Goal: Task Accomplishment & Management: Complete application form

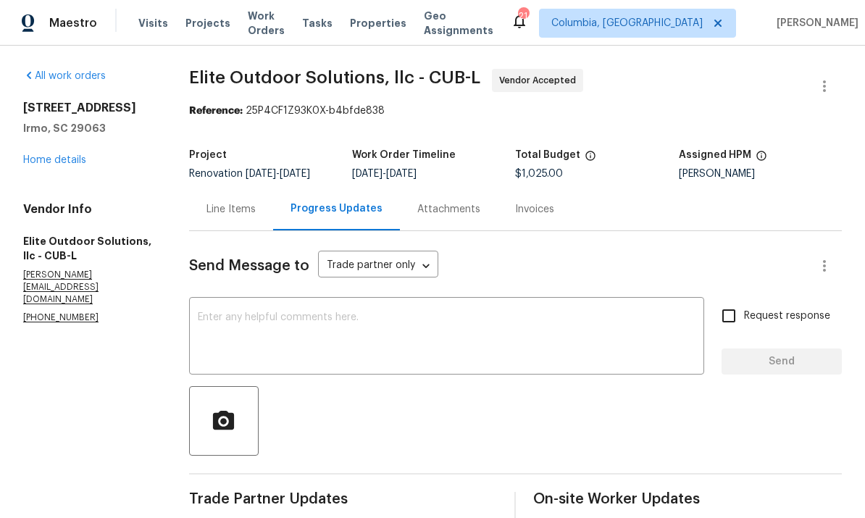
click at [51, 177] on div "All work orders [STREET_ADDRESS] Home details Vendor Info Elite Outdoor Solutio…" at bounding box center [88, 197] width 131 height 256
click at [52, 161] on link "Home details" at bounding box center [54, 160] width 63 height 10
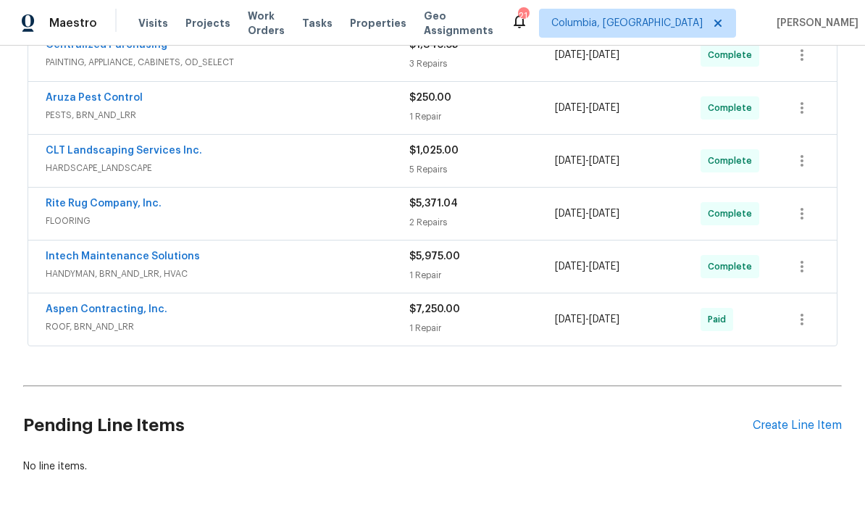
scroll to position [559, 0]
click at [785, 431] on div "Create Line Item" at bounding box center [797, 427] width 89 height 14
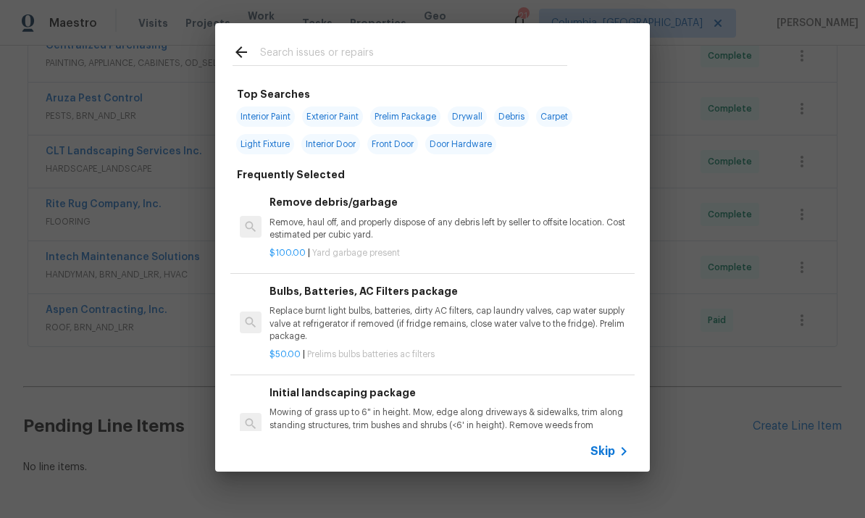
click at [371, 45] on input "text" at bounding box center [413, 54] width 307 height 22
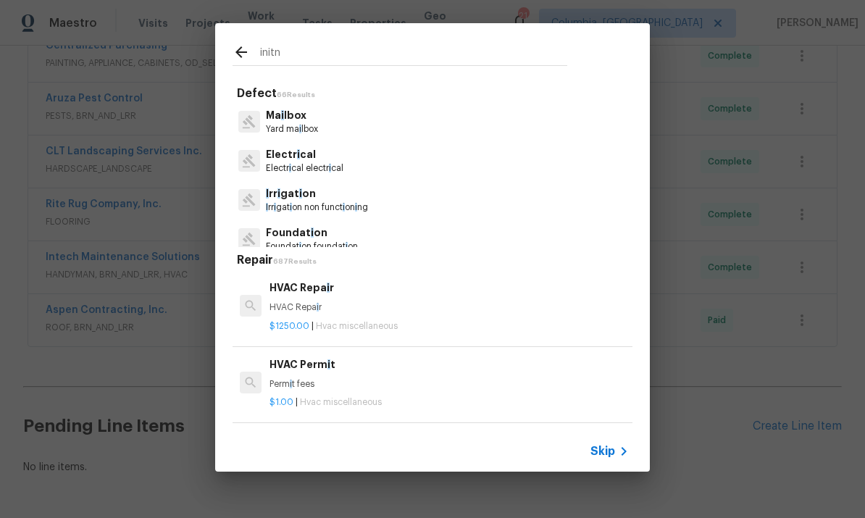
type input "initni"
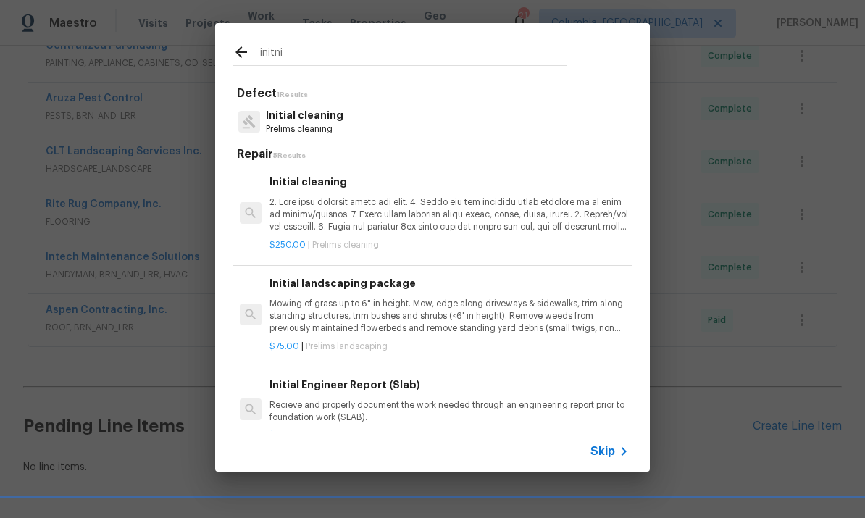
click at [412, 212] on p at bounding box center [449, 214] width 359 height 37
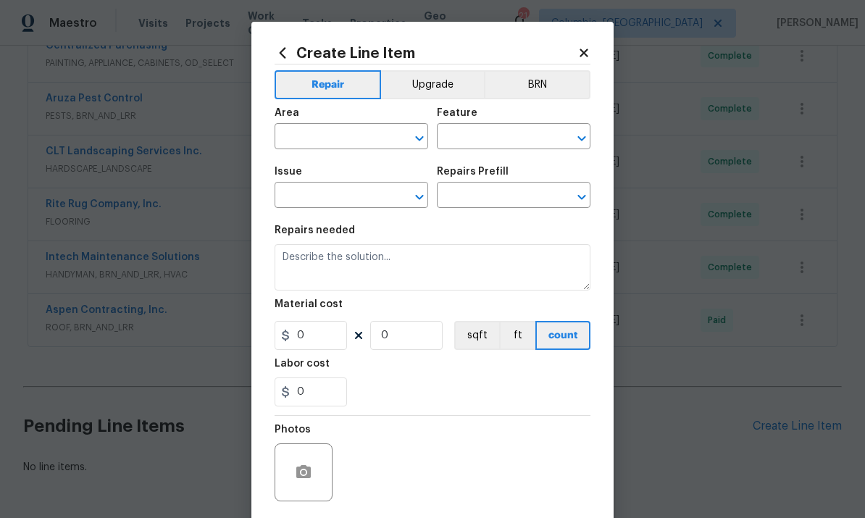
click at [412, 127] on div "Area" at bounding box center [352, 117] width 154 height 19
type input "Home Readiness Packages"
type input "Initial cleaning"
type input "Initial cleaning $250.00"
type textarea "1. Wipe down exterior doors and trim. 2. Clean out all exterior light fixtures …"
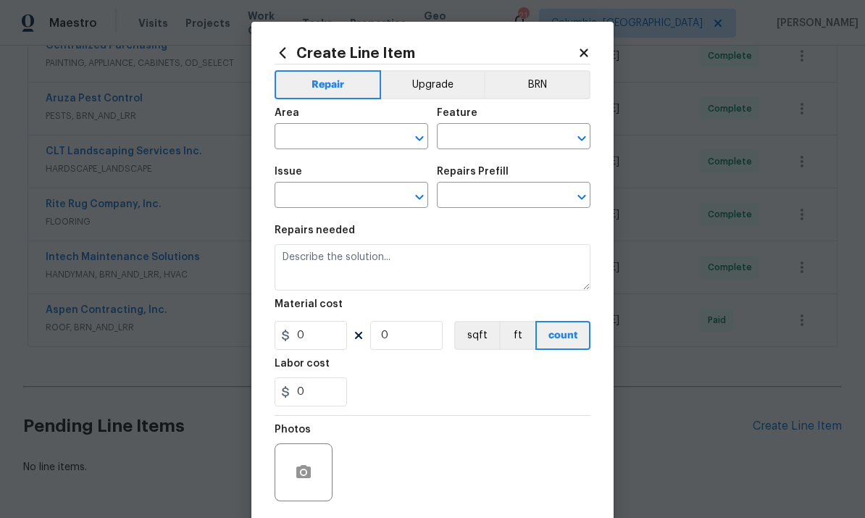
type input "250"
type input "1"
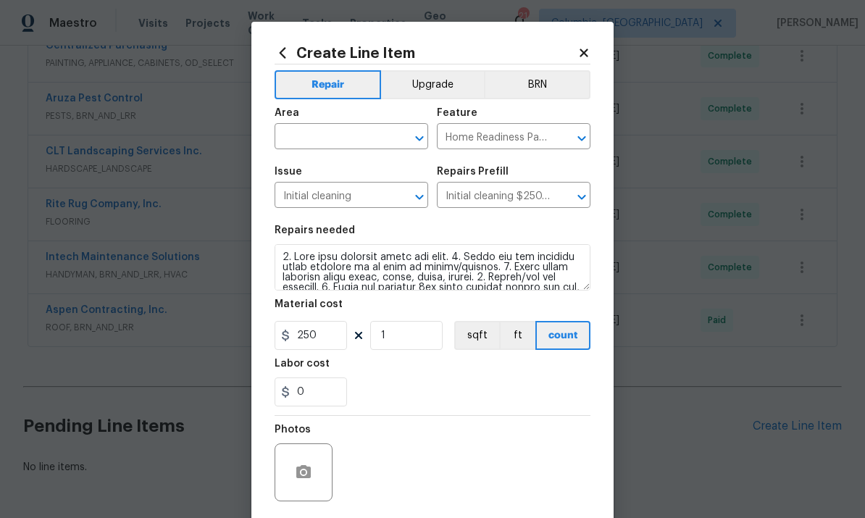
click at [322, 131] on input "text" at bounding box center [331, 138] width 113 height 22
type input "e"
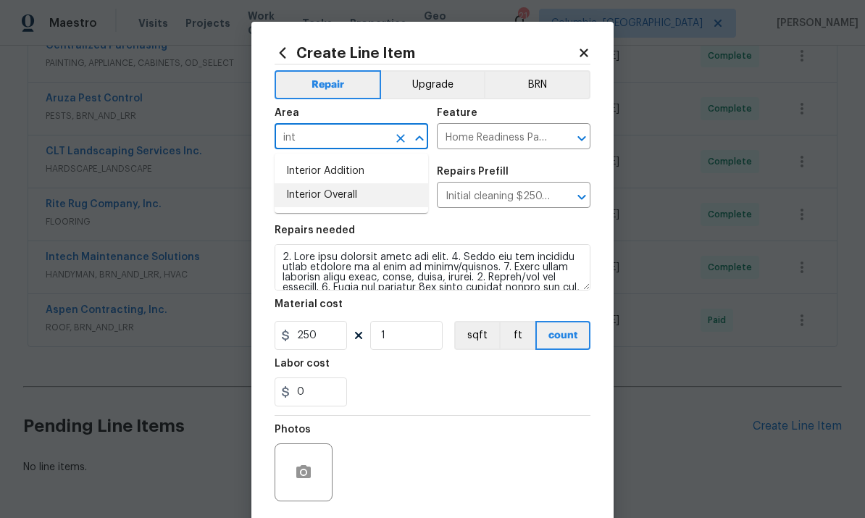
click at [389, 201] on li "Interior Overall" at bounding box center [352, 195] width 154 height 24
type input "Interior Overall"
click at [389, 201] on div "Initial cleaning ​" at bounding box center [352, 197] width 154 height 22
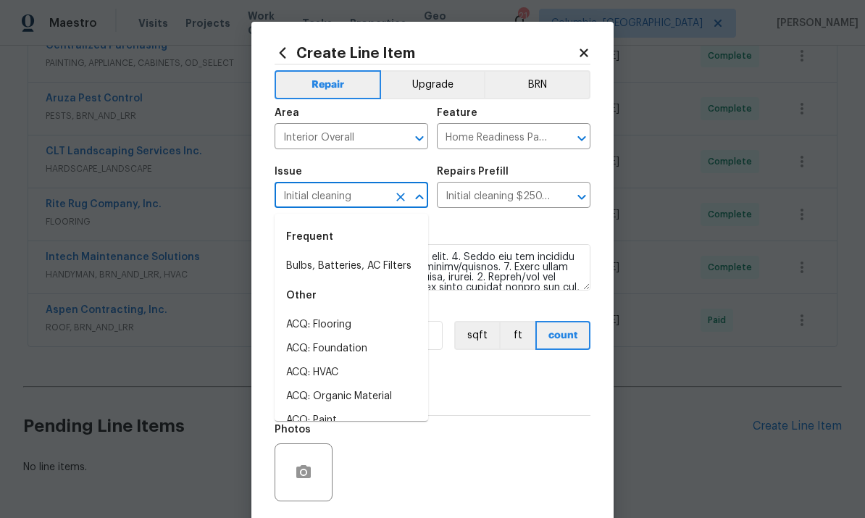
click at [519, 378] on div "Labor cost" at bounding box center [433, 368] width 316 height 19
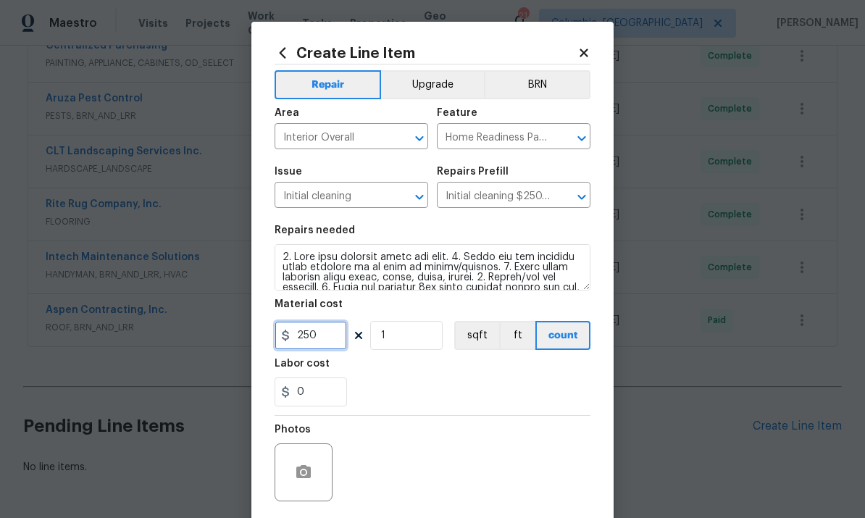
click at [318, 341] on input "250" at bounding box center [311, 335] width 72 height 29
click at [317, 341] on input "250" at bounding box center [311, 335] width 72 height 29
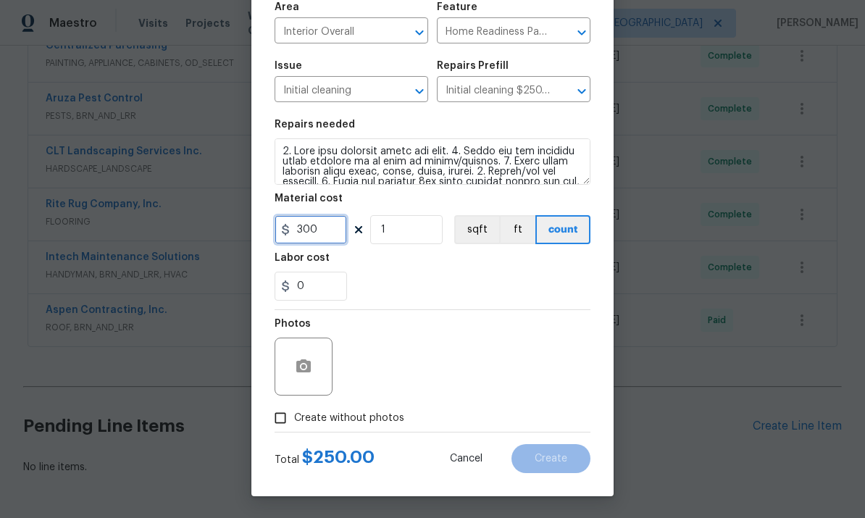
scroll to position [109, 0]
type input "300"
click at [287, 417] on input "Create without photos" at bounding box center [281, 418] width 28 height 28
checkbox input "true"
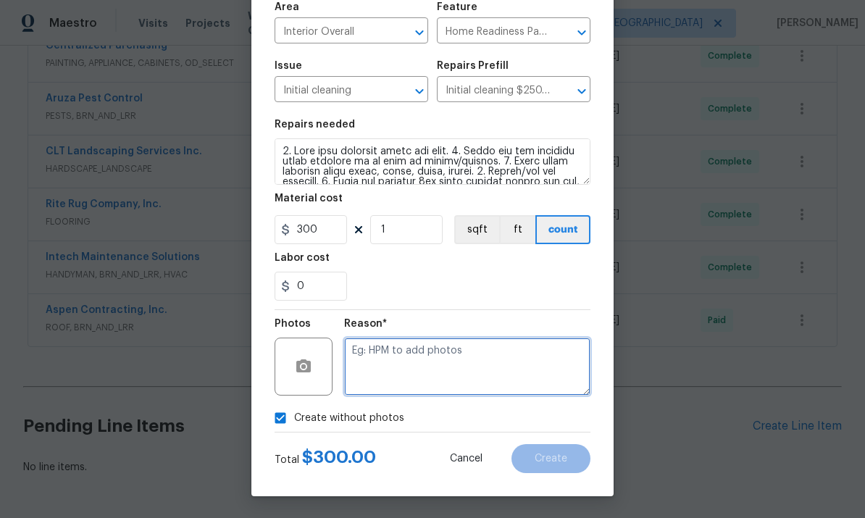
click at [434, 371] on textarea at bounding box center [467, 367] width 246 height 58
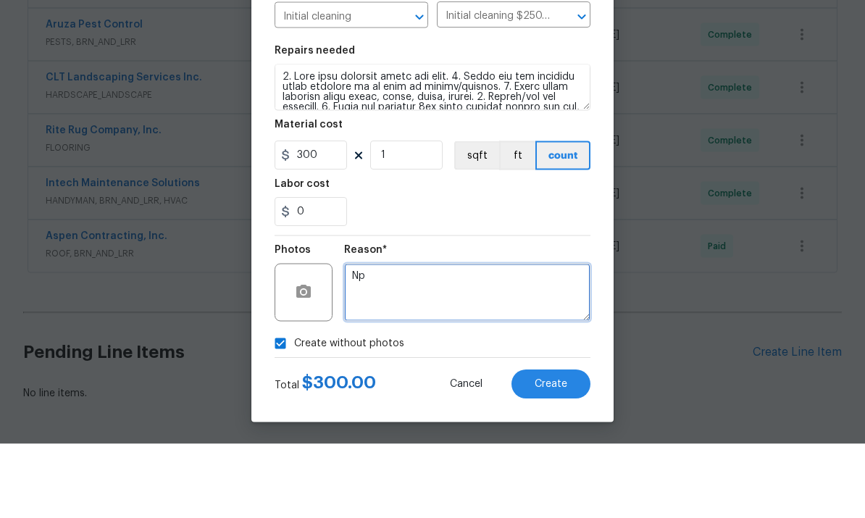
scroll to position [54, 0]
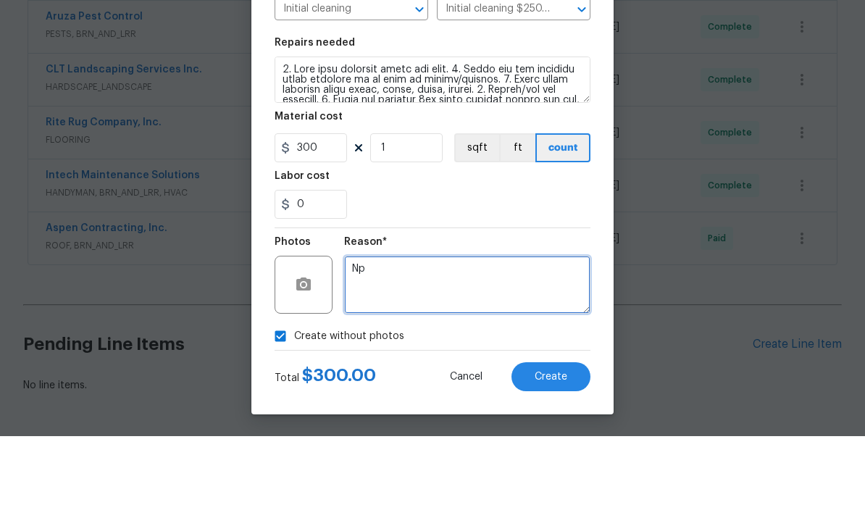
type textarea "Np"
click at [551, 454] on span "Create" at bounding box center [551, 459] width 33 height 11
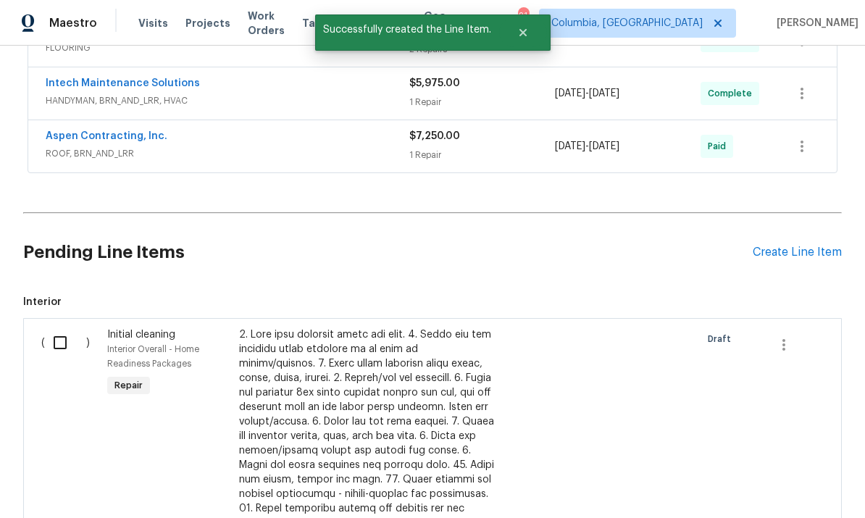
scroll to position [733, 0]
click at [51, 328] on input "checkbox" at bounding box center [65, 343] width 41 height 30
checkbox input "true"
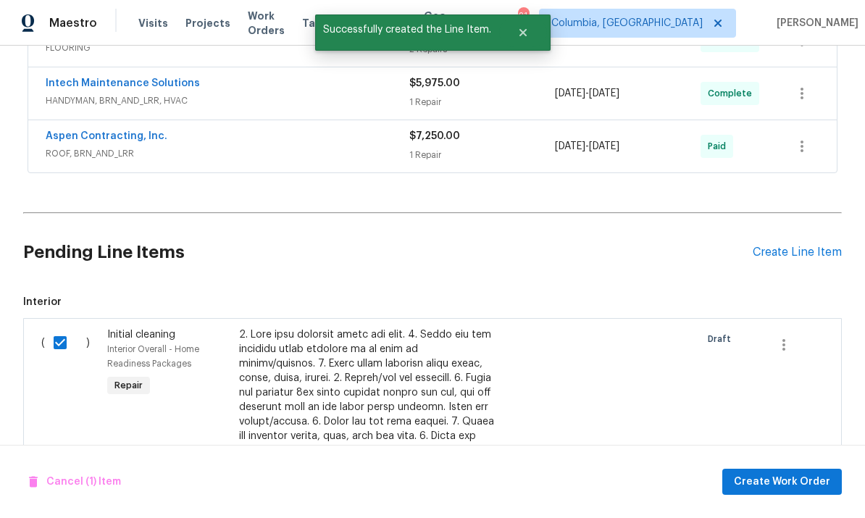
click at [757, 452] on div "Cancel (1) Item Create Work Order" at bounding box center [432, 482] width 865 height 74
click at [773, 482] on span "Create Work Order" at bounding box center [782, 482] width 96 height 18
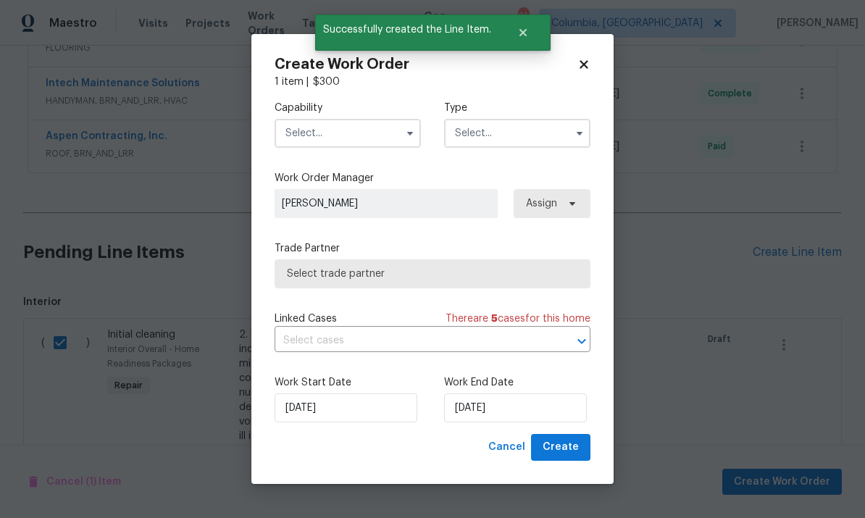
click at [332, 136] on input "text" at bounding box center [348, 133] width 146 height 29
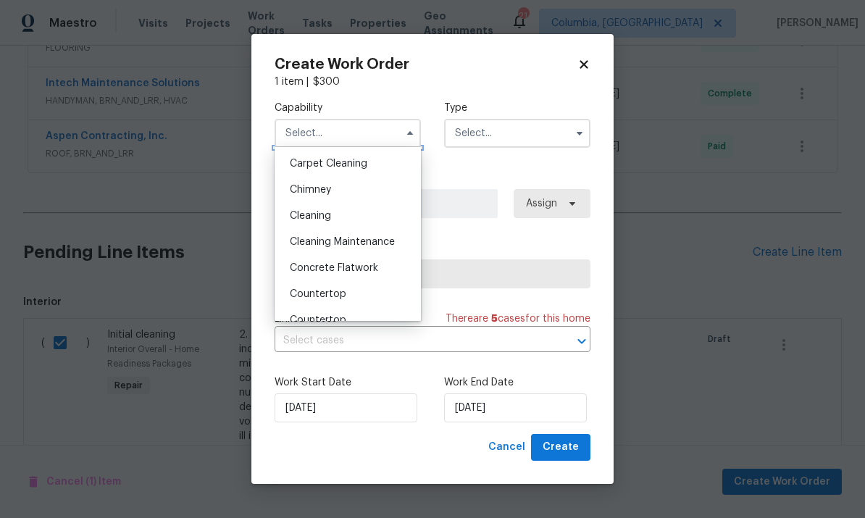
scroll to position [154, 0]
click at [360, 222] on div "Cleaning" at bounding box center [347, 219] width 139 height 26
type input "Cleaning"
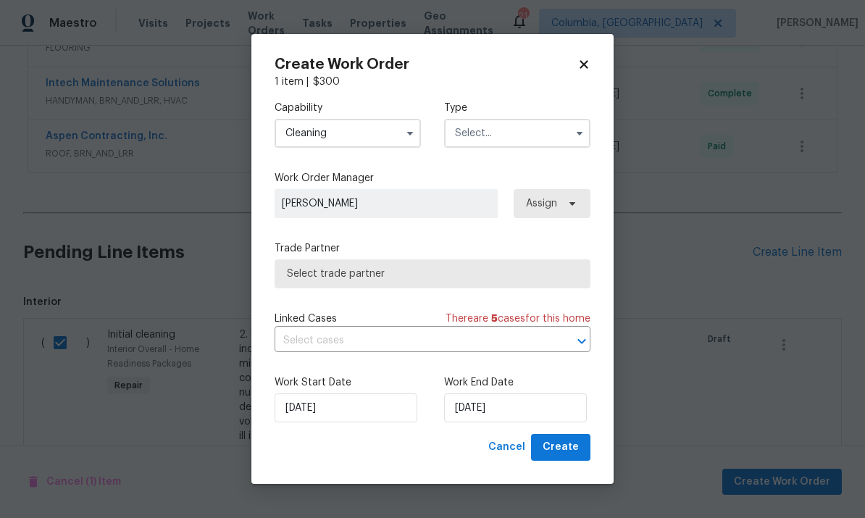
click at [502, 146] on input "text" at bounding box center [517, 133] width 146 height 29
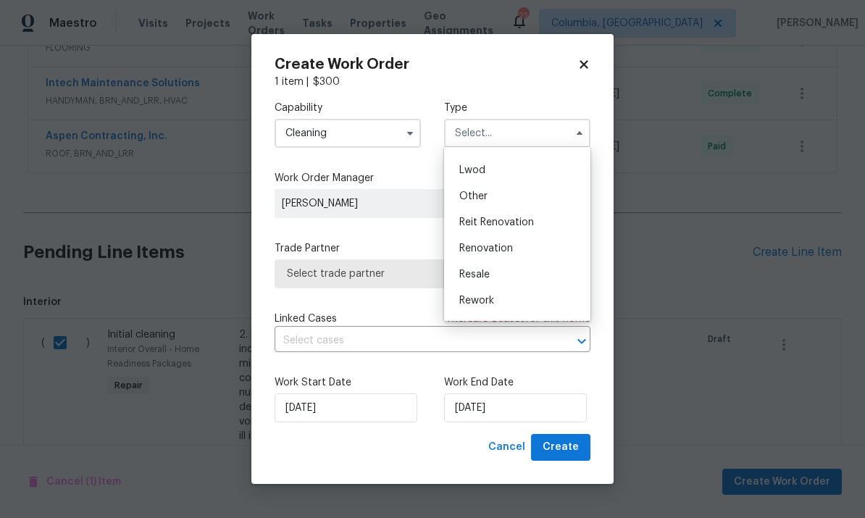
scroll to position [165, 0]
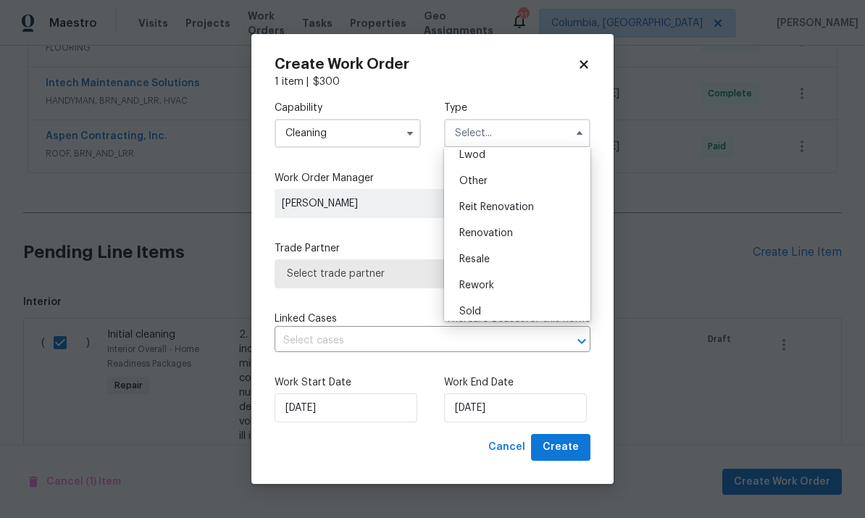
click at [507, 244] on div "Renovation" at bounding box center [517, 233] width 139 height 26
type input "Renovation"
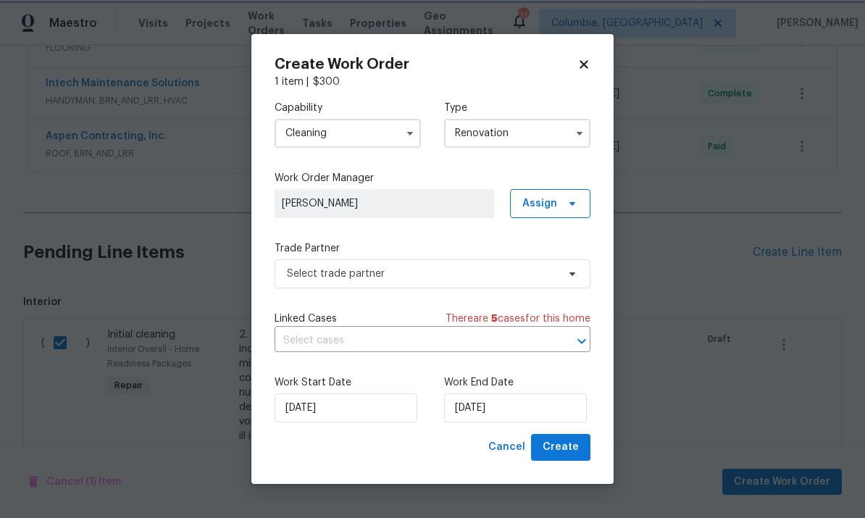
scroll to position [0, 0]
click at [451, 284] on span "Select trade partner" at bounding box center [433, 273] width 316 height 29
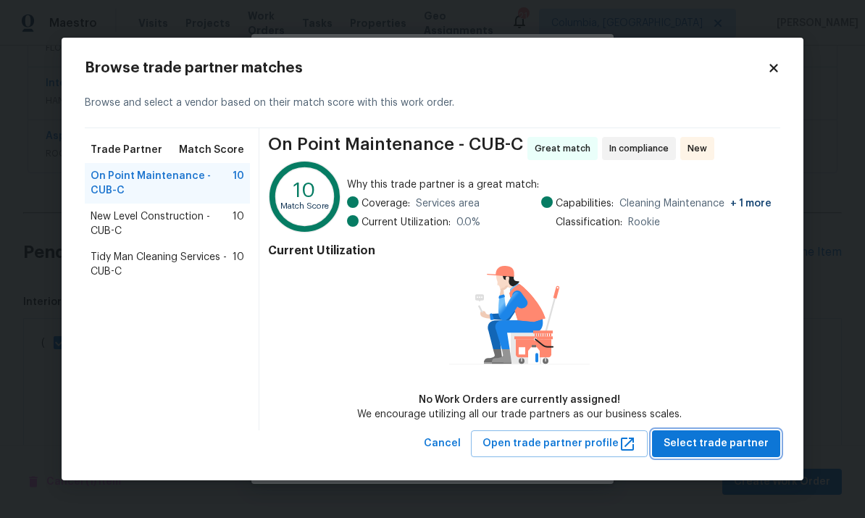
click at [679, 452] on span "Select trade partner" at bounding box center [716, 444] width 105 height 18
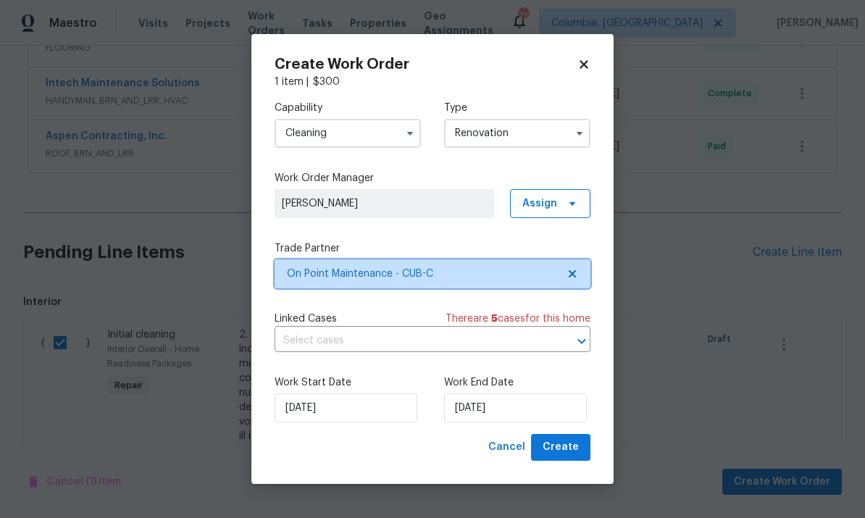
click at [477, 278] on span "On Point Maintenance - CUB-C" at bounding box center [422, 274] width 270 height 14
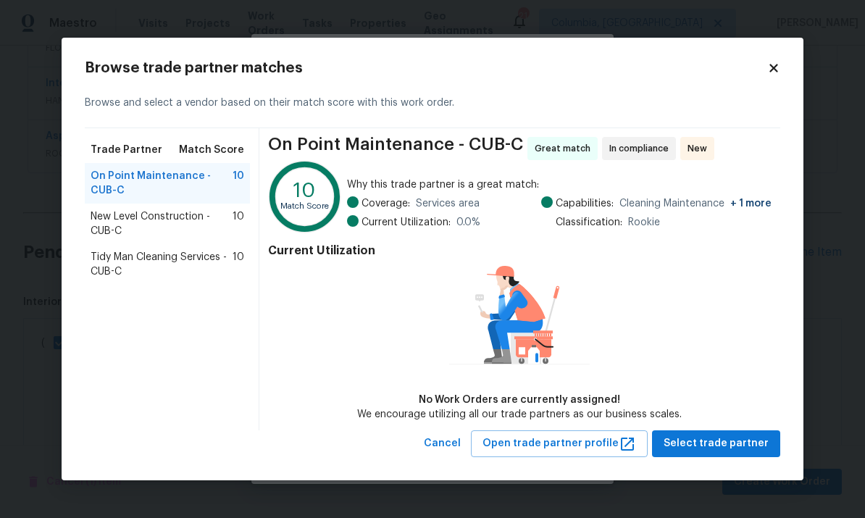
click at [210, 260] on span "Tidy Man Cleaning Services - CUB-C" at bounding box center [162, 264] width 142 height 29
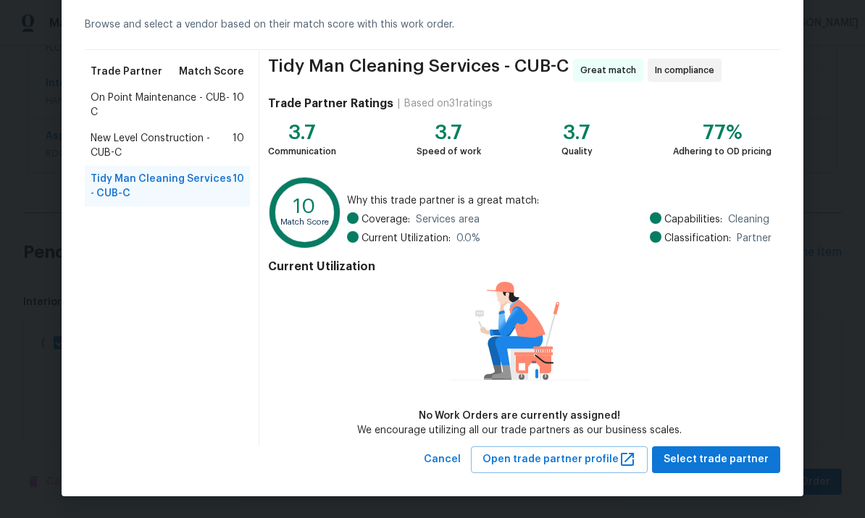
scroll to position [62, 0]
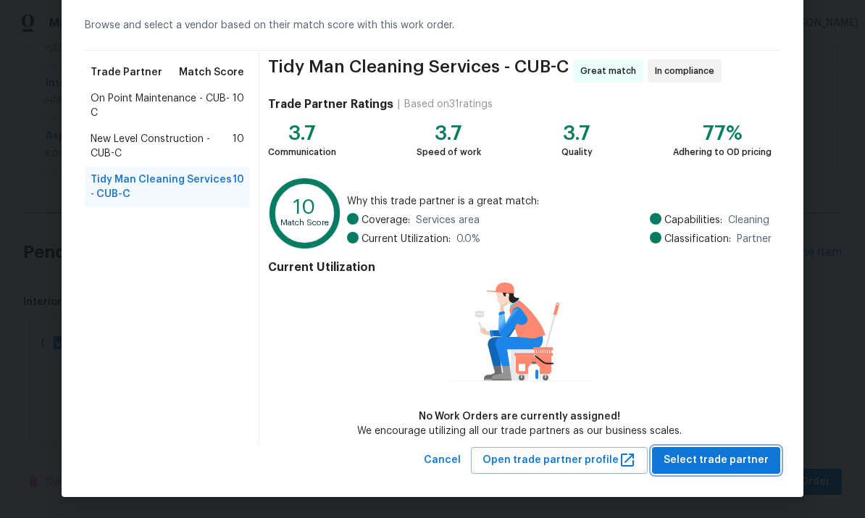
click at [702, 460] on span "Select trade partner" at bounding box center [716, 460] width 105 height 18
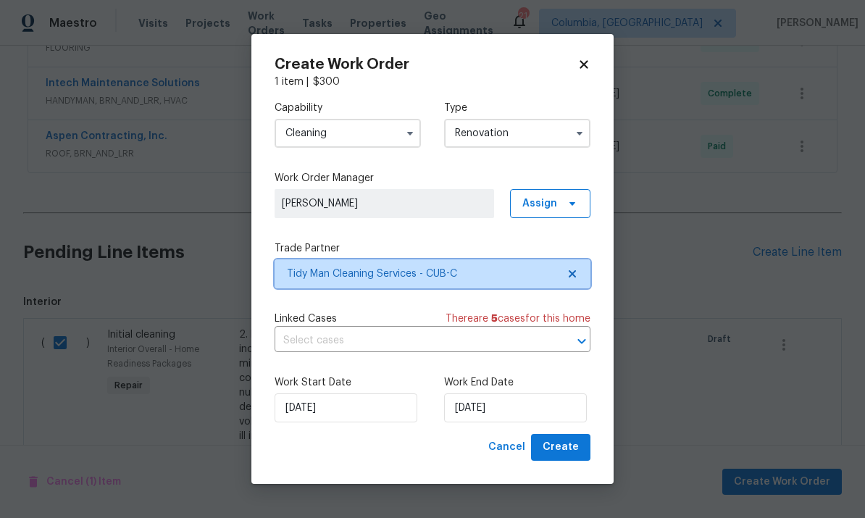
scroll to position [0, 0]
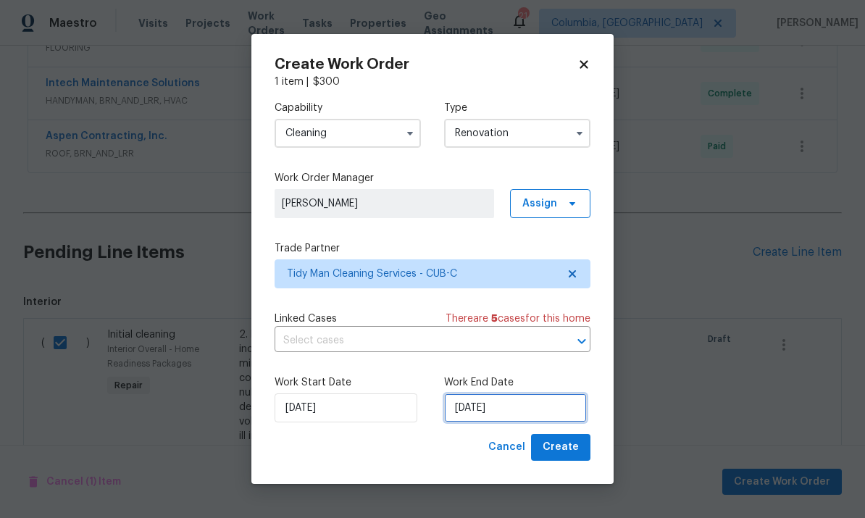
click at [555, 412] on input "[DATE]" at bounding box center [515, 407] width 143 height 29
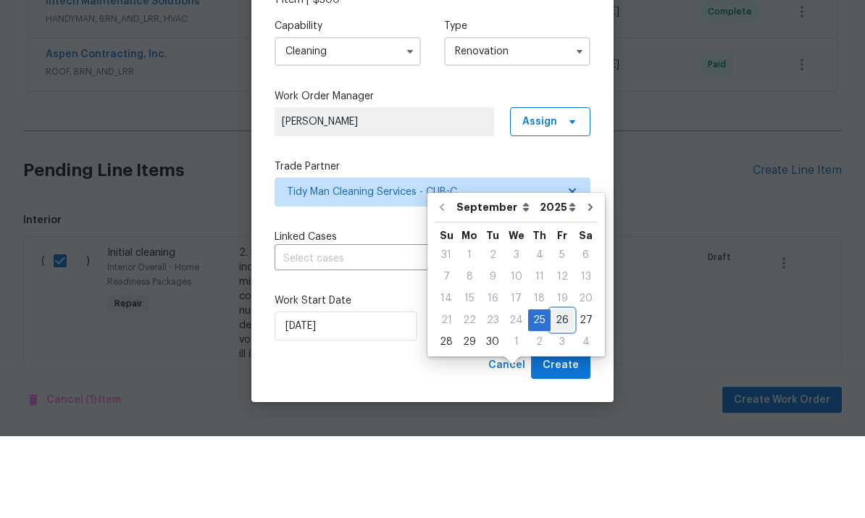
click at [561, 392] on div "26" at bounding box center [562, 402] width 23 height 20
type input "[DATE]"
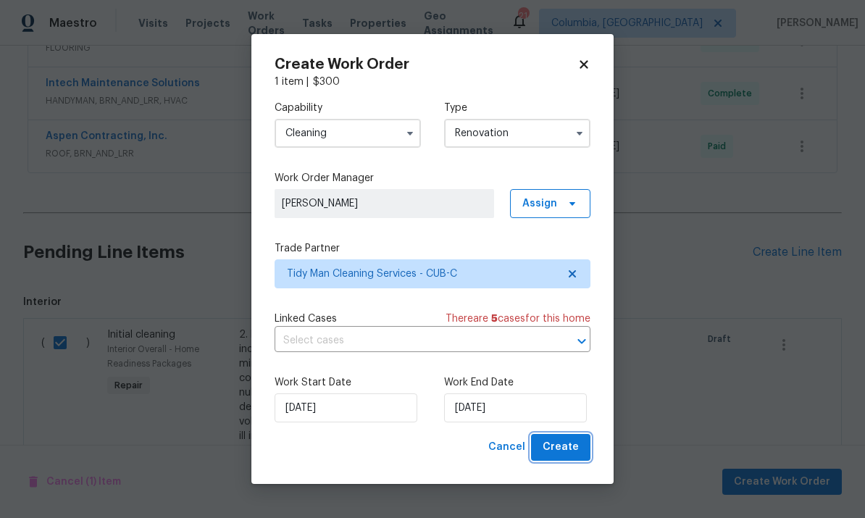
click at [572, 451] on span "Create" at bounding box center [561, 447] width 36 height 18
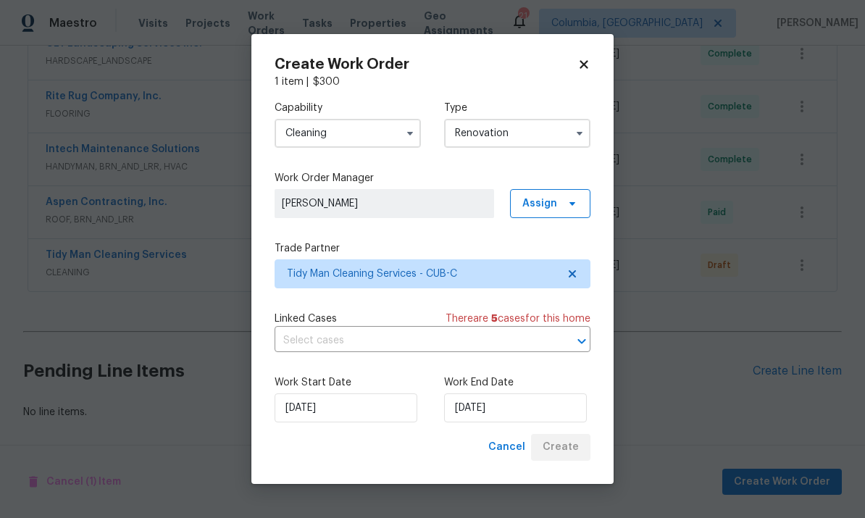
scroll to position [612, 0]
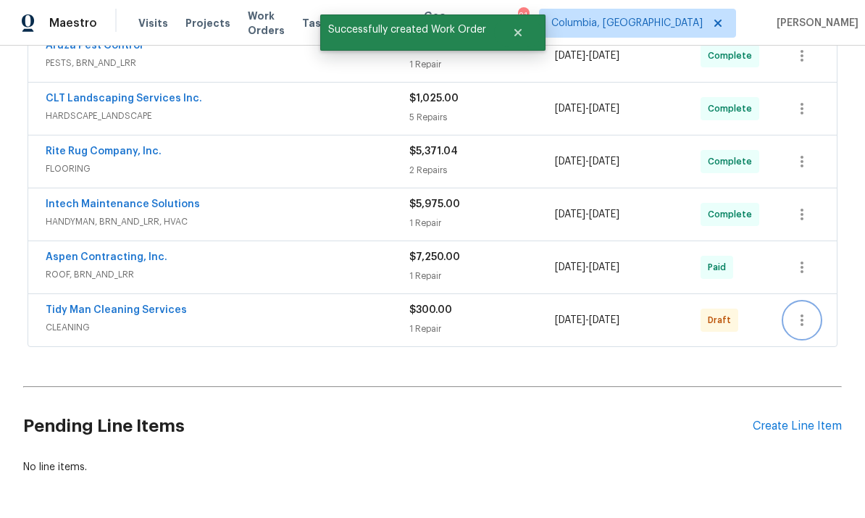
click at [807, 303] on button "button" at bounding box center [802, 320] width 35 height 35
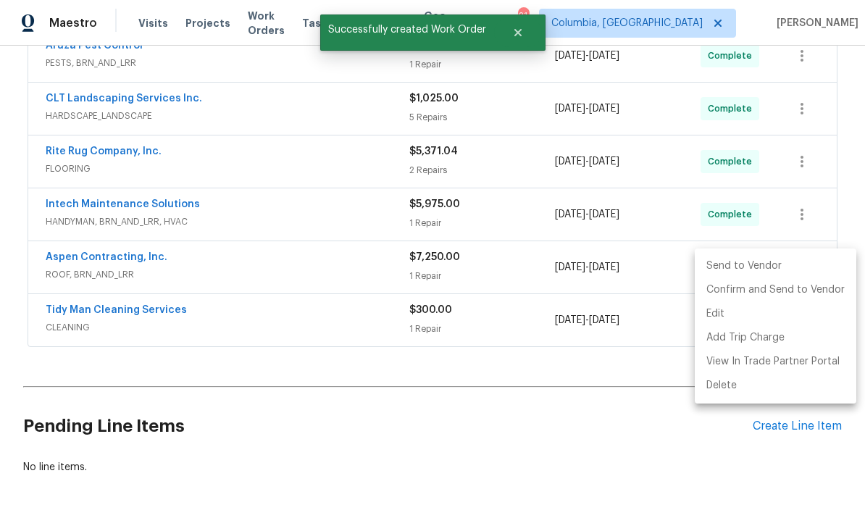
click at [781, 270] on li "Send to Vendor" at bounding box center [776, 266] width 162 height 24
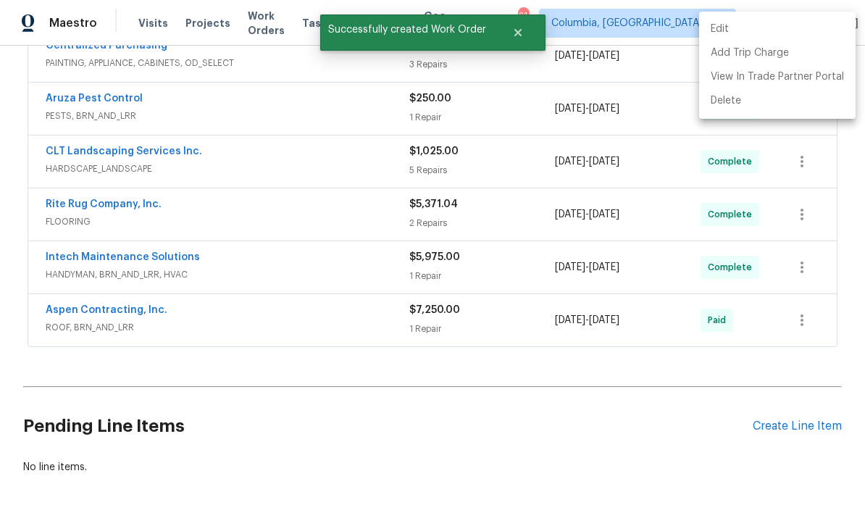
click at [641, 322] on div at bounding box center [432, 259] width 865 height 518
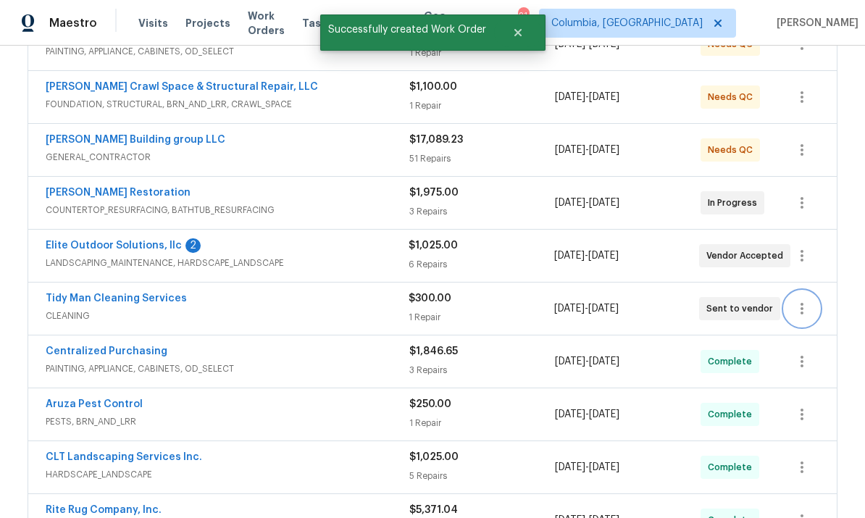
scroll to position [0, 0]
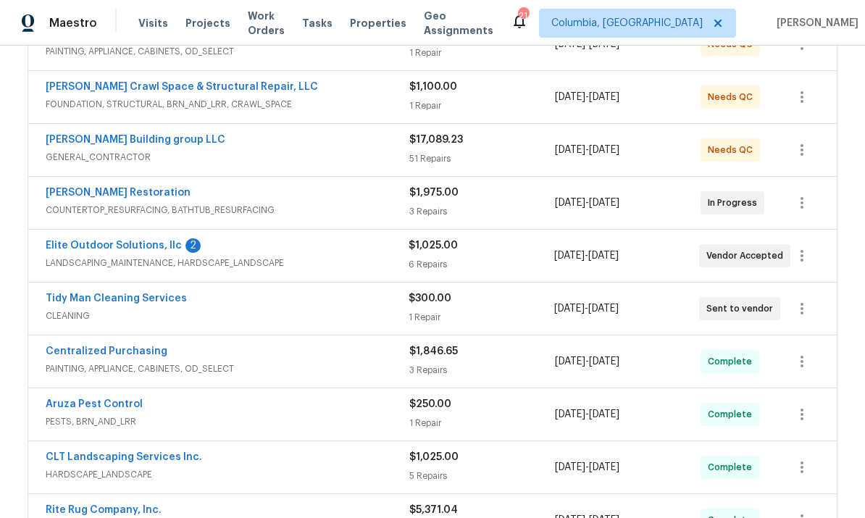
click at [149, 302] on link "Tidy Man Cleaning Services" at bounding box center [116, 298] width 141 height 10
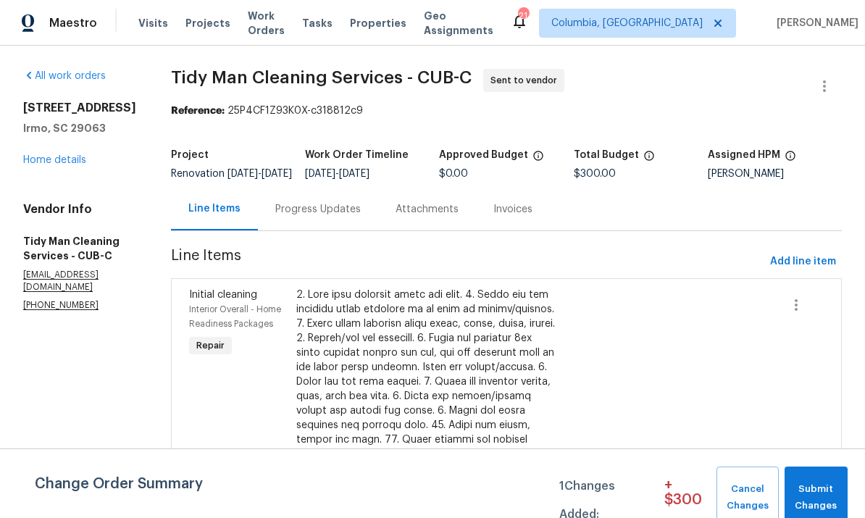
click at [286, 217] on div "Progress Updates" at bounding box center [318, 209] width 86 height 14
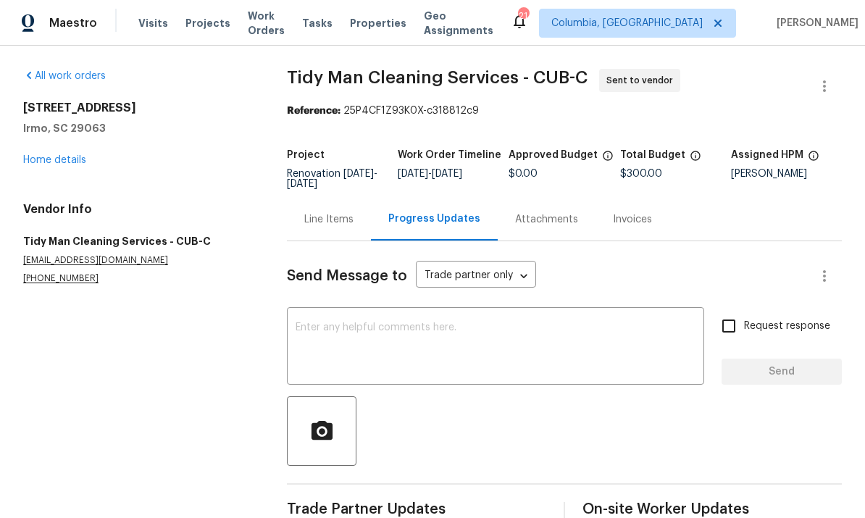
click at [340, 342] on textarea at bounding box center [496, 347] width 400 height 51
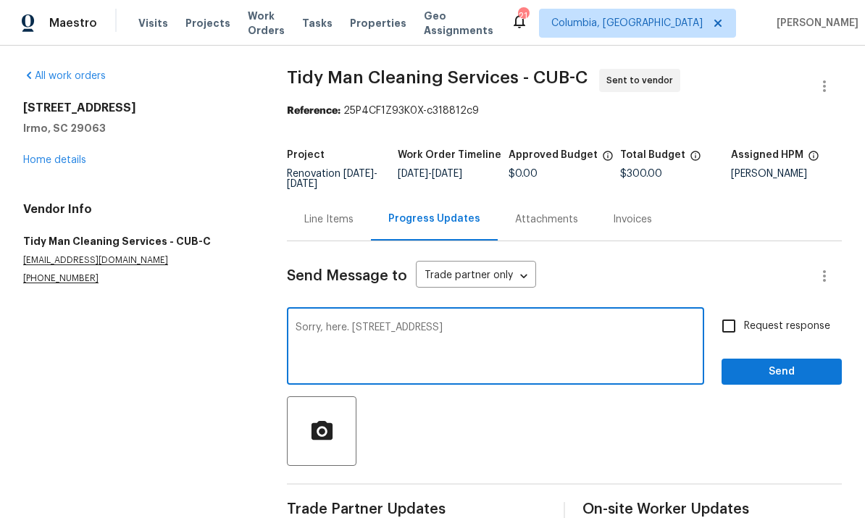
type textarea "Sorry, here. [STREET_ADDRESS]"
click at [806, 377] on span "Send" at bounding box center [781, 372] width 97 height 18
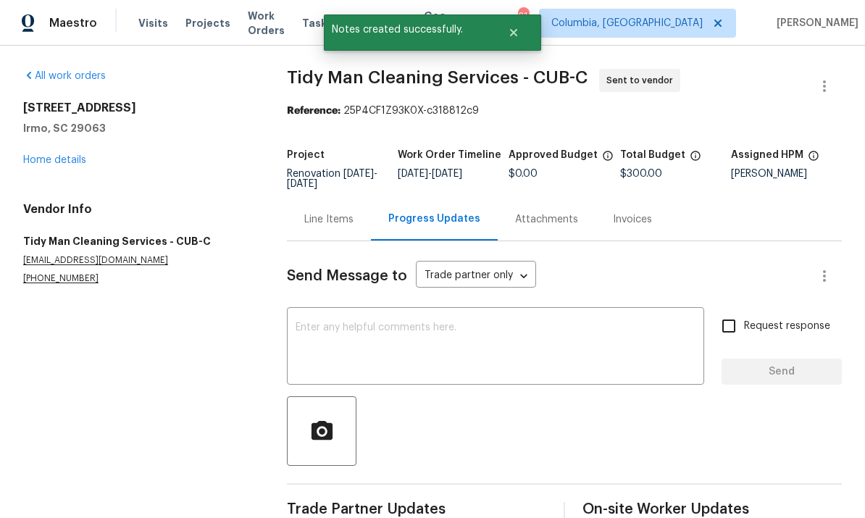
click at [52, 164] on link "Home details" at bounding box center [54, 160] width 63 height 10
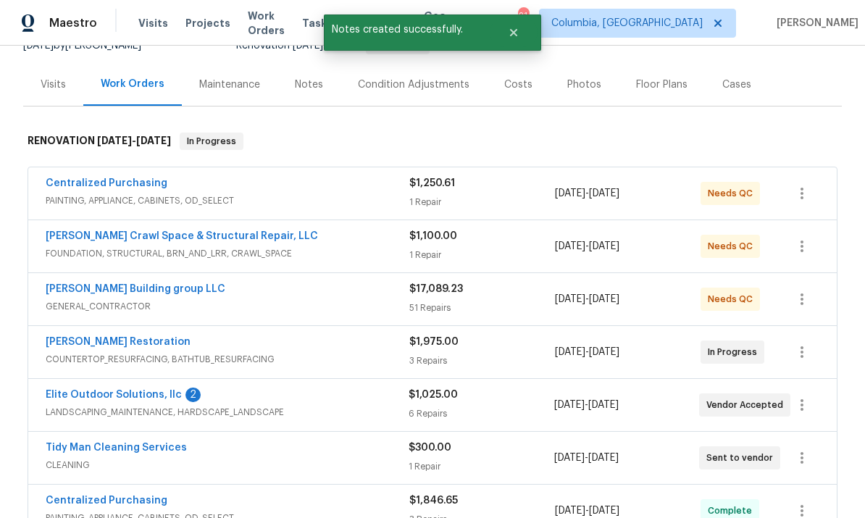
scroll to position [182, 0]
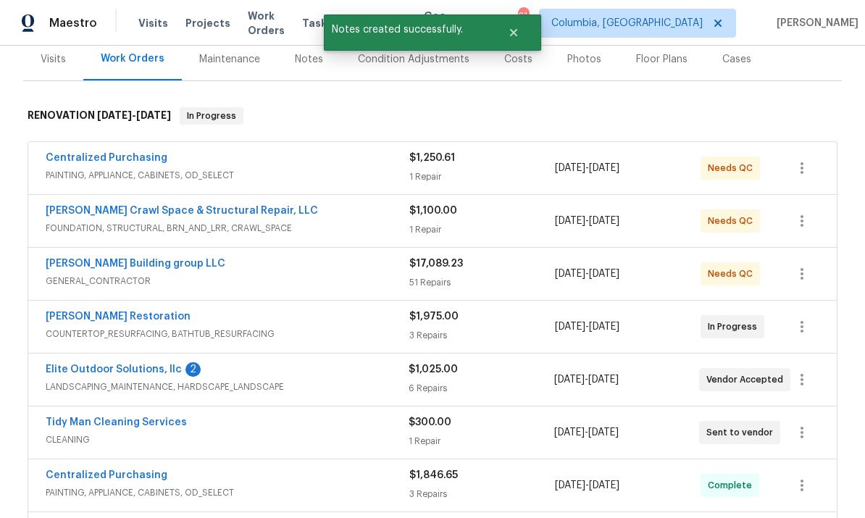
click at [155, 372] on link "Elite Outdoor Solutions, llc" at bounding box center [114, 370] width 136 height 10
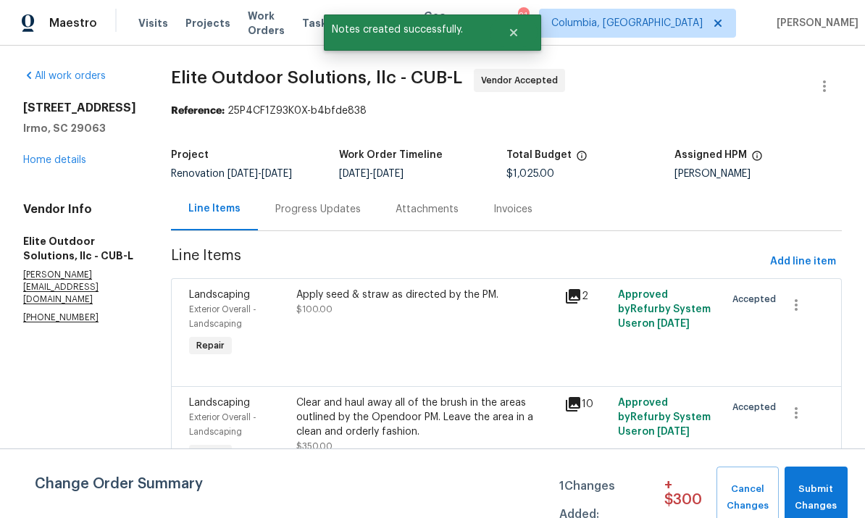
click at [282, 215] on div "Progress Updates" at bounding box center [318, 209] width 86 height 14
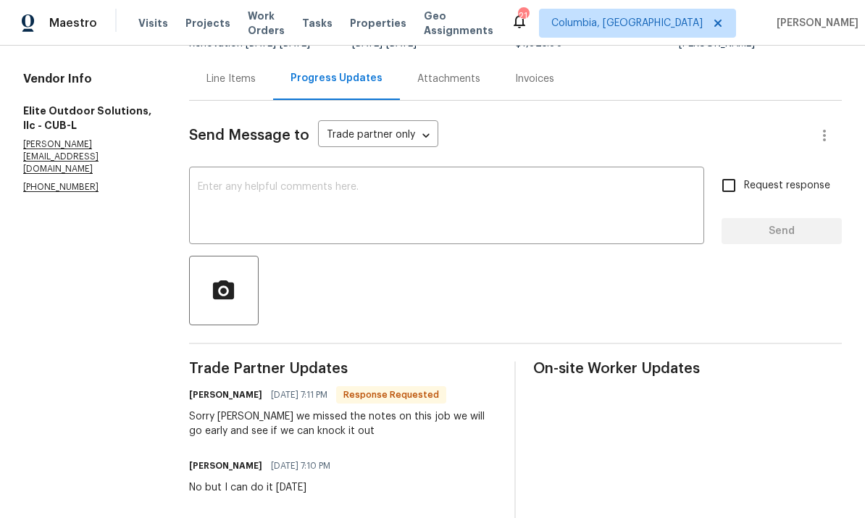
scroll to position [130, 0]
click at [454, 211] on textarea at bounding box center [447, 208] width 498 height 51
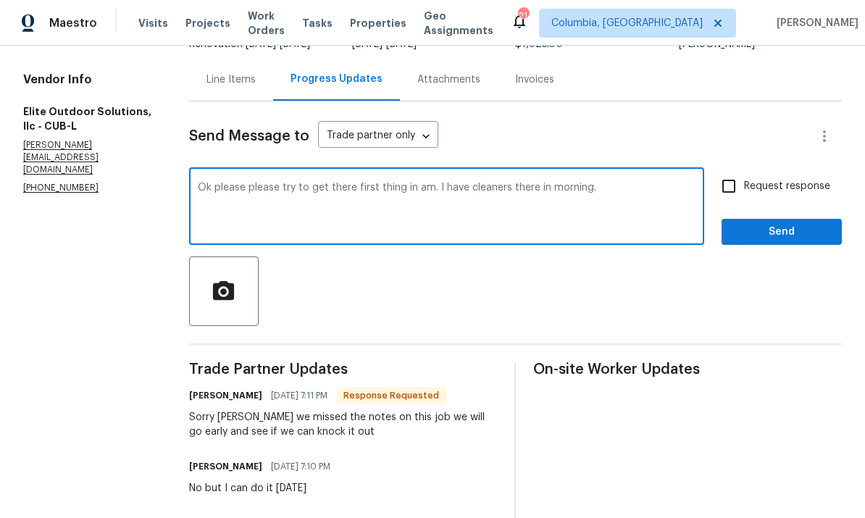
type textarea "Ok please please try to get there first thing in am. I have cleaners there in m…"
click at [791, 224] on span "Send" at bounding box center [781, 232] width 97 height 18
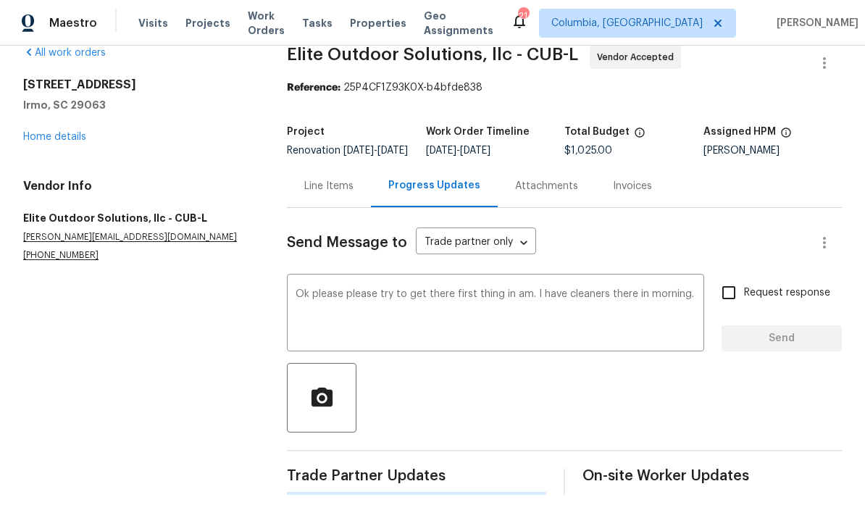
scroll to position [0, 0]
